Goal: Use online tool/utility: Utilize a website feature to perform a specific function

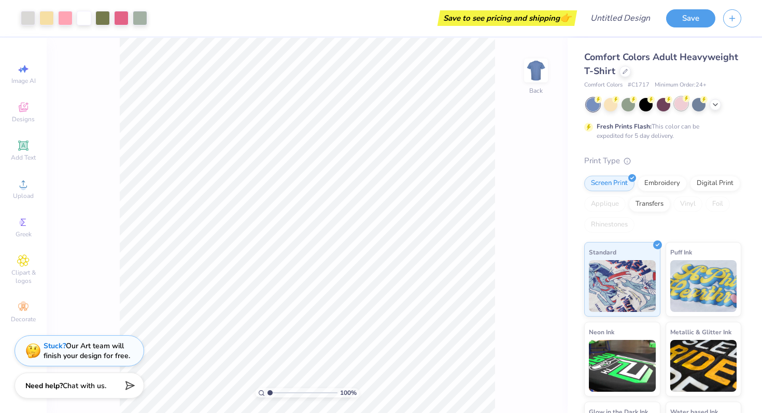
click at [678, 104] on div at bounding box center [681, 103] width 13 height 13
click at [610, 108] on div at bounding box center [610, 103] width 13 height 13
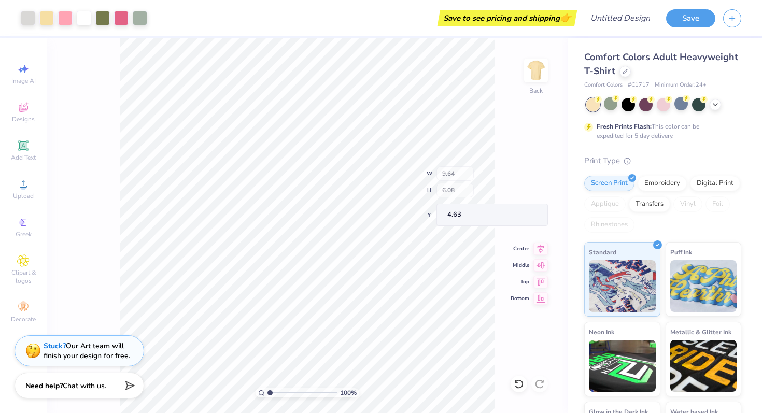
type input "4.74"
type input "2.08"
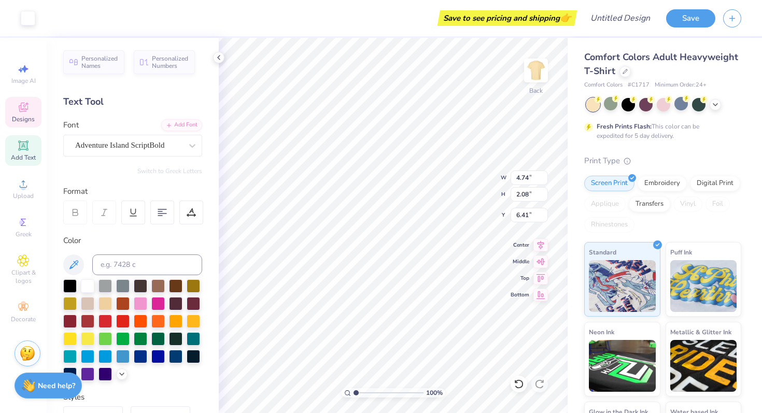
type input "6.31"
click at [142, 145] on div "Adventure Island ScriptBold" at bounding box center [128, 145] width 109 height 16
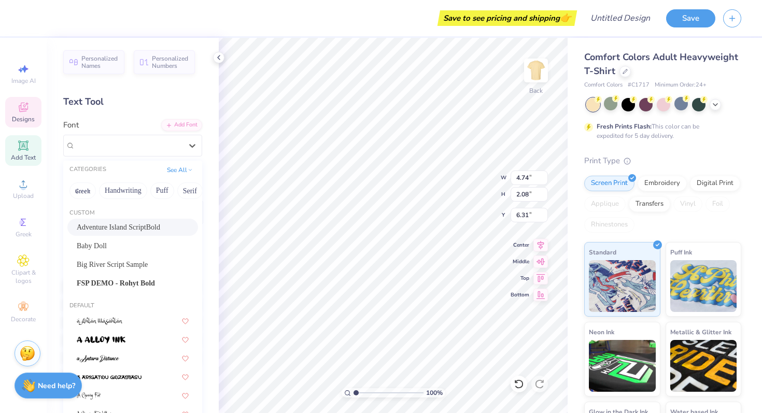
click at [126, 108] on div "Text Tool" at bounding box center [132, 102] width 139 height 14
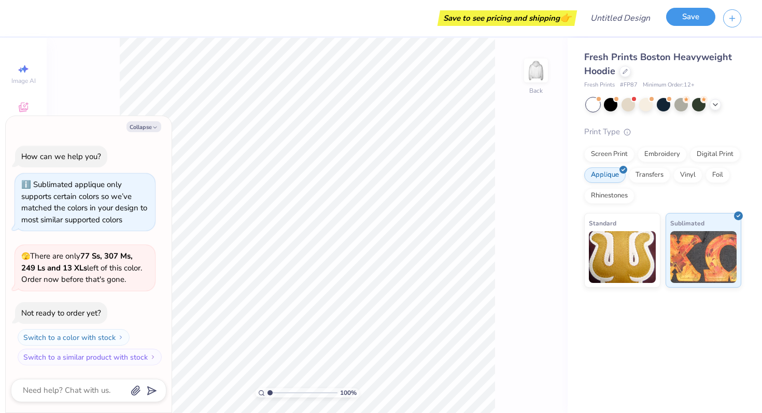
click at [695, 18] on button "Save" at bounding box center [690, 17] width 49 height 18
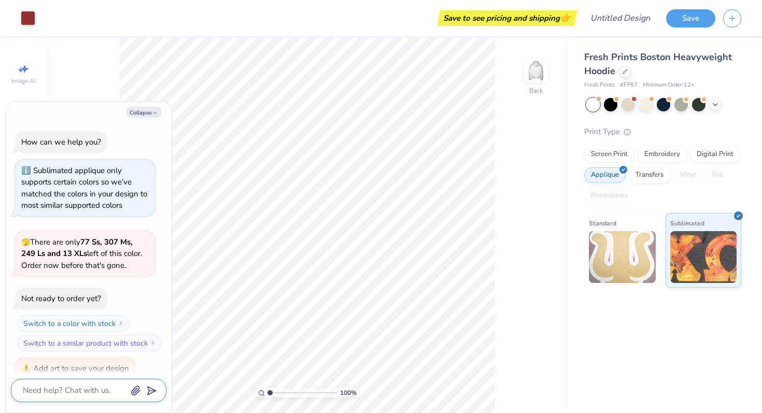
scroll to position [80, 0]
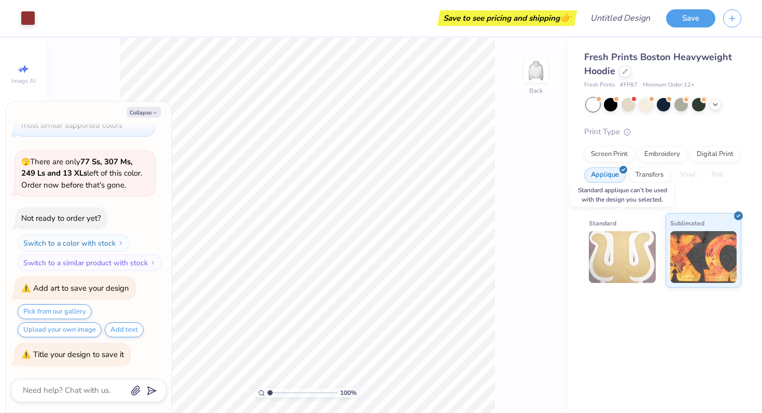
click at [650, 239] on img at bounding box center [622, 257] width 67 height 52
click at [696, 17] on button "Save" at bounding box center [690, 17] width 49 height 18
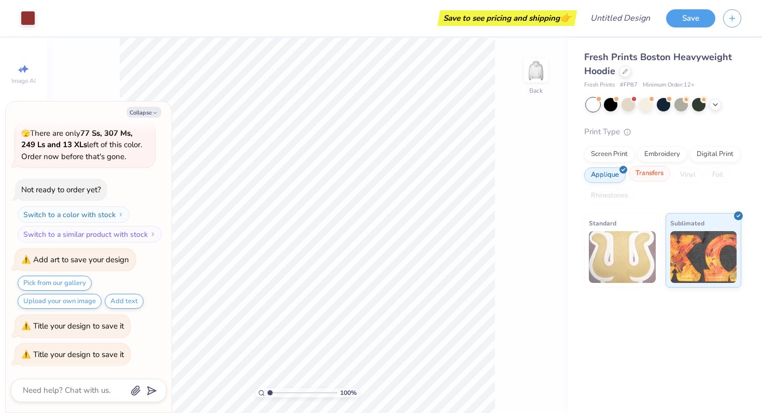
click at [654, 173] on div "Transfers" at bounding box center [649, 174] width 41 height 16
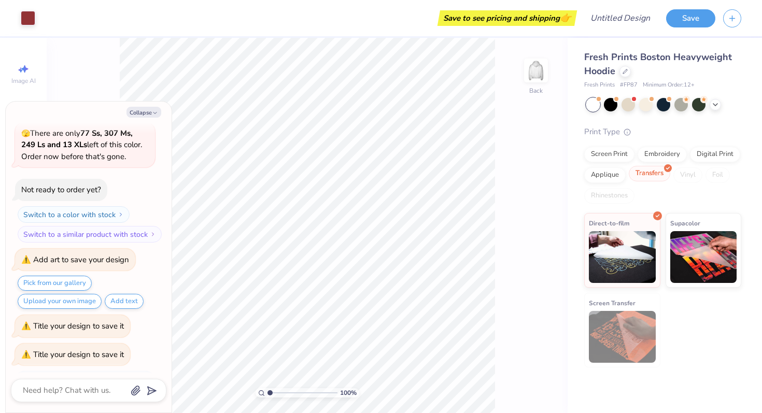
scroll to position [172, 0]
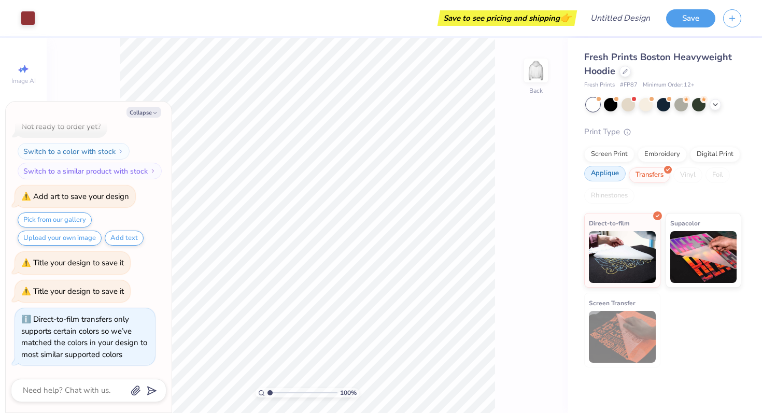
click at [593, 175] on div "Applique" at bounding box center [604, 174] width 41 height 16
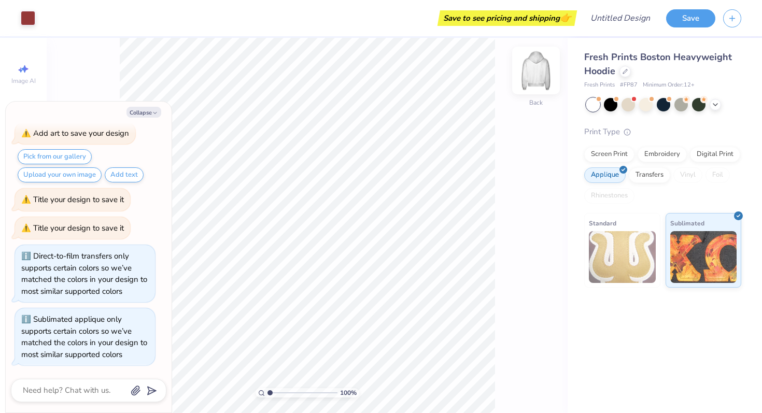
click at [535, 78] on img at bounding box center [535, 70] width 41 height 41
click at [550, 77] on div "100 % Front" at bounding box center [307, 225] width 521 height 375
click at [532, 73] on img at bounding box center [535, 70] width 41 height 41
type textarea "x"
